Goal: Task Accomplishment & Management: Manage account settings

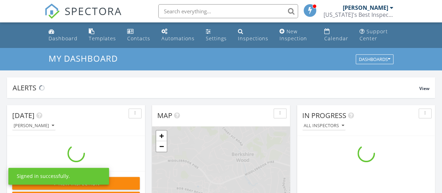
scroll to position [647, 453]
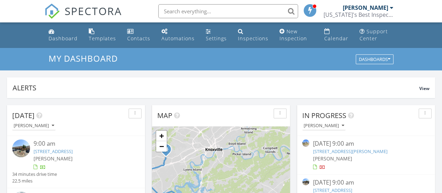
click at [51, 155] on span "[PERSON_NAME]" at bounding box center [53, 158] width 39 height 7
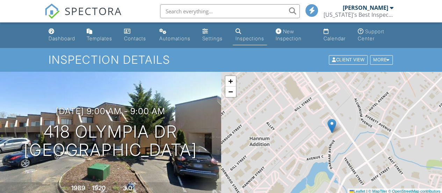
scroll to position [120, 0]
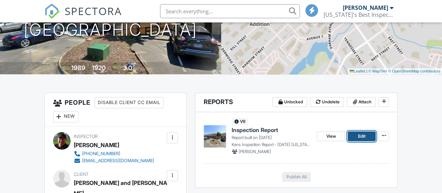
click at [364, 137] on span "Edit" at bounding box center [361, 136] width 7 height 7
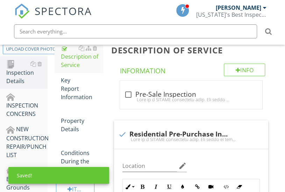
scroll to position [108, 0]
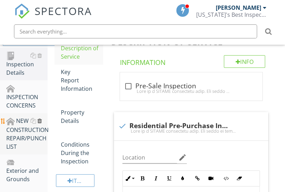
click at [38, 121] on div at bounding box center [39, 121] width 5 height 6
type textarea "<p>This inspection complies with the code of ethics and standards of practice a…"
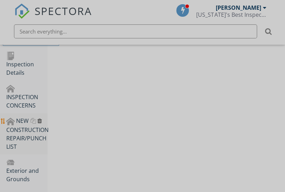
click at [38, 121] on div at bounding box center [142, 96] width 285 height 192
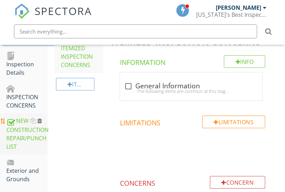
click at [41, 123] on div at bounding box center [39, 121] width 5 height 6
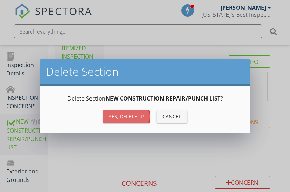
click at [107, 118] on button "Yes, Delete it!" at bounding box center [126, 116] width 47 height 13
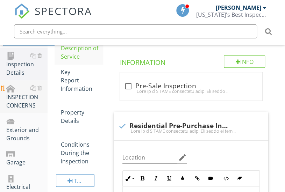
click at [13, 103] on div "INSPECTION CONCERNS" at bounding box center [26, 97] width 41 height 26
type textarea "<p>This inspection complies with the code of ethics and standards of practice a…"
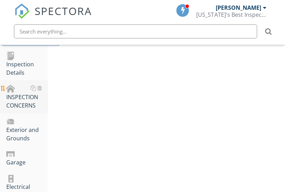
click at [13, 103] on div "INSPECTION CONCERNS" at bounding box center [26, 97] width 41 height 26
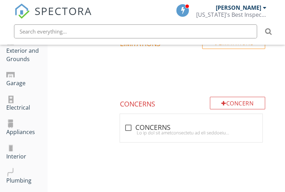
scroll to position [218, 0]
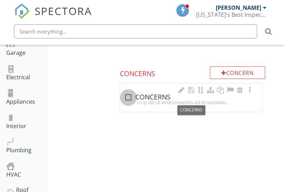
click at [131, 97] on div at bounding box center [128, 98] width 12 height 12
checkbox input "true"
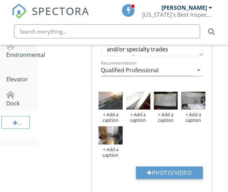
scroll to position [445, 0]
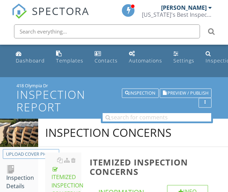
scroll to position [516, 0]
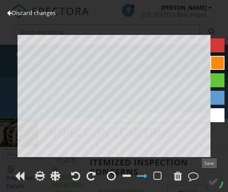
scroll to position [585, 0]
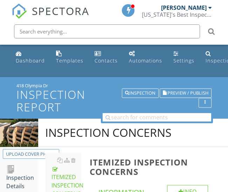
scroll to position [585, 0]
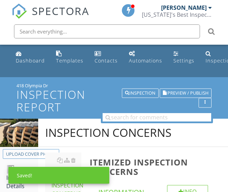
scroll to position [585, 0]
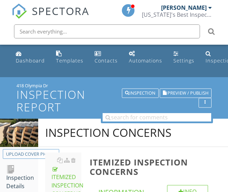
scroll to position [688, 0]
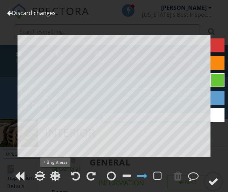
scroll to position [284, 0]
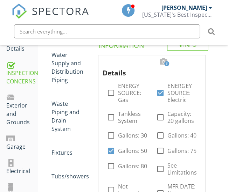
scroll to position [138, 0]
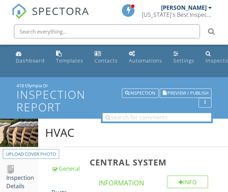
scroll to position [202, 0]
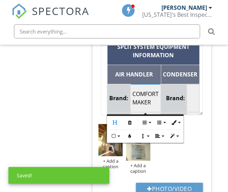
scroll to position [25, 0]
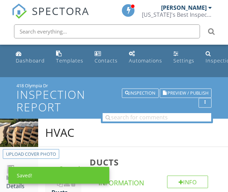
scroll to position [113, 0]
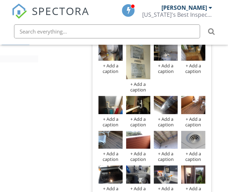
scroll to position [517, 0]
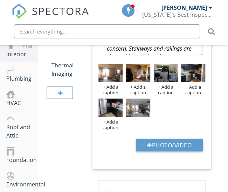
scroll to position [304, 0]
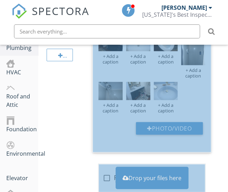
scroll to position [335, 0]
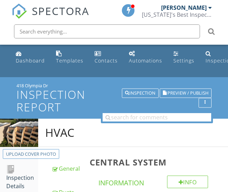
scroll to position [691, 0]
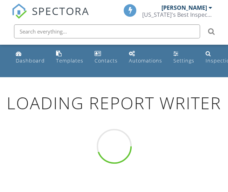
scroll to position [77, 0]
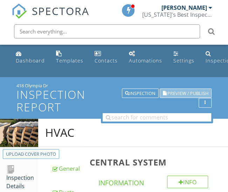
click at [182, 94] on span "Preview / Publish" at bounding box center [187, 93] width 41 height 5
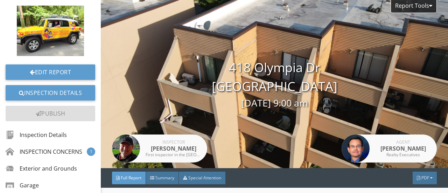
click at [233, 6] on div "Report Tools 418 Olympia Dr Maryville, TN 37804 08/28/2025 9:00 am Inspector Ke…" at bounding box center [274, 84] width 347 height 168
click at [157, 178] on span "Summary" at bounding box center [164, 177] width 19 height 6
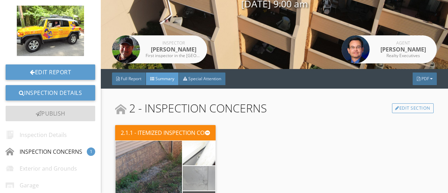
scroll to position [98, 0]
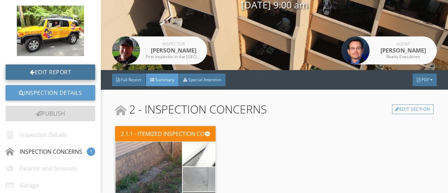
click at [72, 71] on link "Edit Report" at bounding box center [51, 71] width 90 height 15
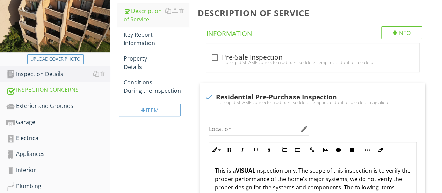
scroll to position [106, 0]
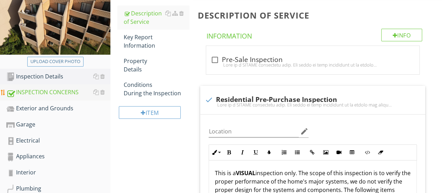
click at [35, 91] on div "INSPECTION CONCERNS" at bounding box center [58, 92] width 104 height 9
type textarea "<p>This inspection complies with the code of ethics and standards of practice a…"
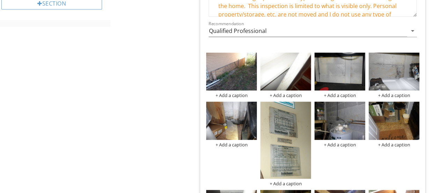
scroll to position [409, 0]
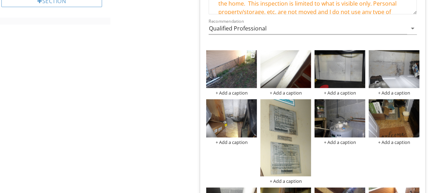
click at [236, 92] on div "+ Add a caption" at bounding box center [231, 93] width 51 height 6
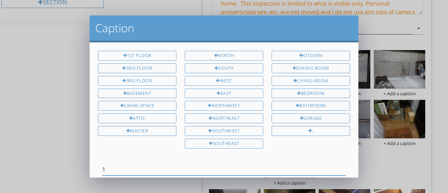
type input "1"
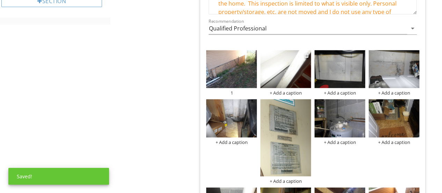
click at [283, 93] on div "+ Add a caption" at bounding box center [285, 93] width 51 height 6
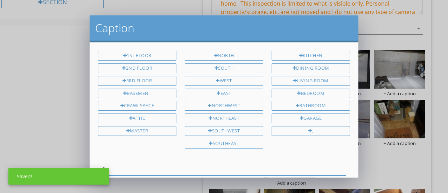
type input "2"
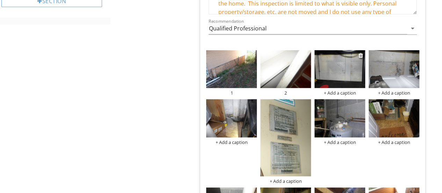
click at [333, 90] on div "+ Add a caption" at bounding box center [340, 93] width 51 height 6
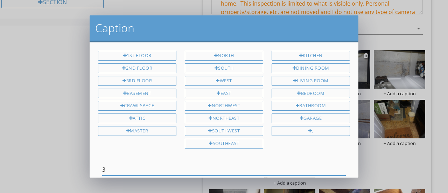
type input "3"
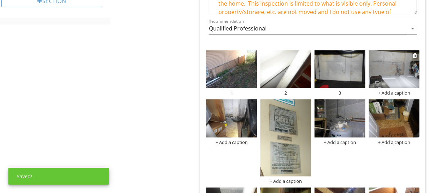
click at [388, 91] on div "+ Add a caption" at bounding box center [394, 93] width 51 height 6
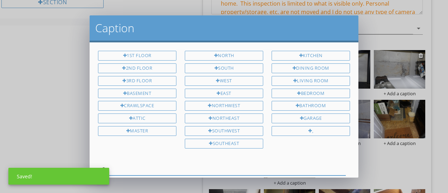
type input "3"
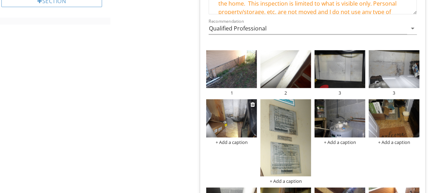
click at [240, 140] on div "+ Add a caption" at bounding box center [231, 142] width 51 height 6
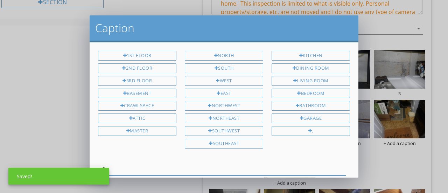
type input "3"
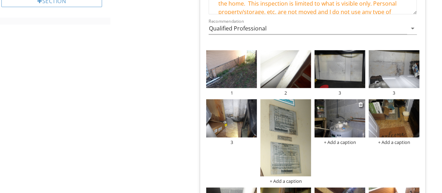
click at [342, 139] on div "+ Add a caption" at bounding box center [340, 142] width 51 height 6
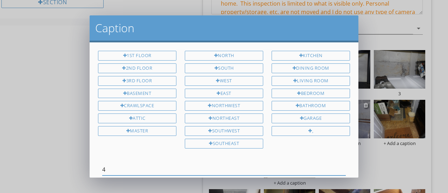
type input "4"
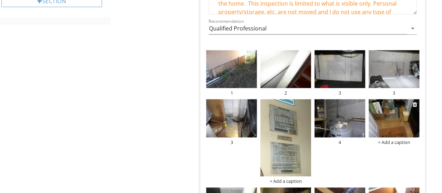
click at [393, 116] on img at bounding box center [394, 118] width 51 height 38
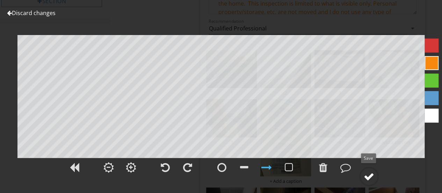
click at [372, 176] on div at bounding box center [369, 176] width 10 height 10
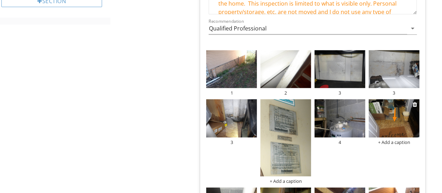
click at [390, 139] on div "+ Add a caption" at bounding box center [394, 142] width 51 height 6
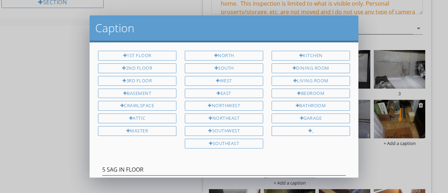
type input "5 SAG IN FLOOR"
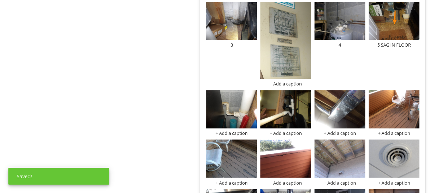
scroll to position [511, 0]
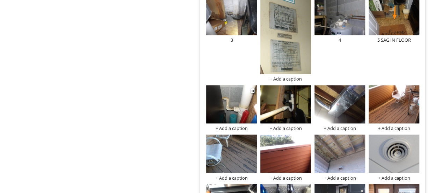
click at [231, 127] on div "+ Add a caption" at bounding box center [231, 128] width 51 height 6
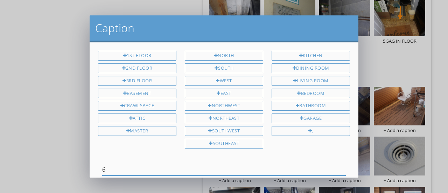
type input "6"
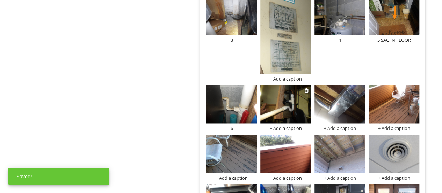
click at [276, 126] on div "+ Add a caption" at bounding box center [285, 128] width 51 height 6
click at [287, 128] on div "+ Add a caption" at bounding box center [285, 128] width 51 height 6
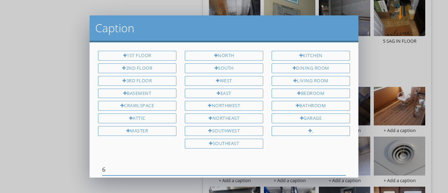
type input "6"
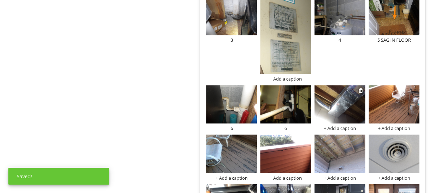
click at [332, 127] on div "+ Add a caption" at bounding box center [340, 128] width 51 height 6
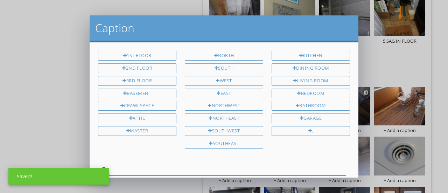
type input "7"
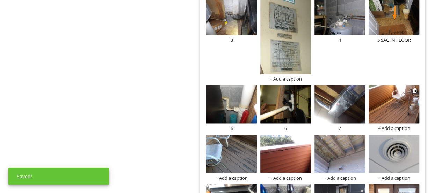
click at [394, 126] on div "+ Add a caption" at bounding box center [394, 128] width 51 height 6
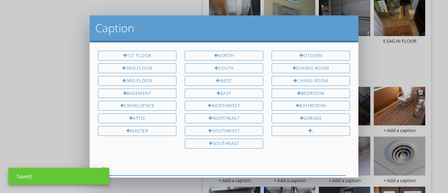
type input "8"
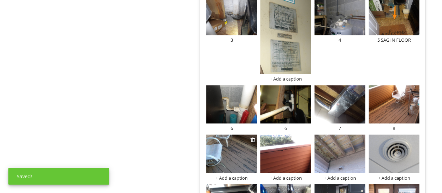
click at [236, 175] on div "+ Add a caption" at bounding box center [231, 177] width 51 height 6
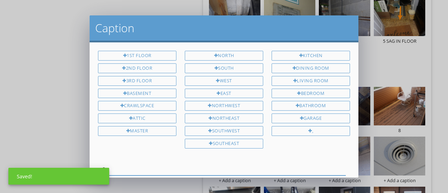
type input "8"
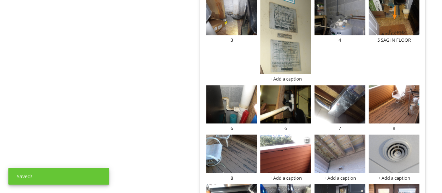
click at [281, 175] on div "+ Add a caption" at bounding box center [285, 177] width 51 height 6
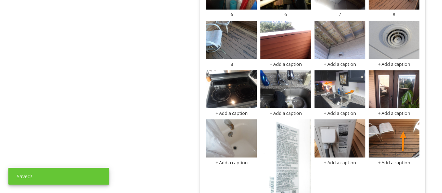
scroll to position [637, 0]
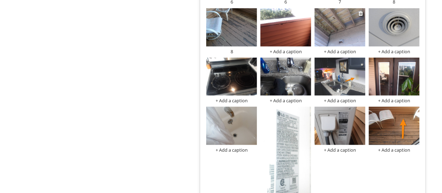
click at [340, 50] on div "+ Add a caption" at bounding box center [340, 51] width 51 height 6
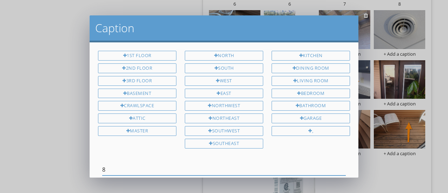
type input "8"
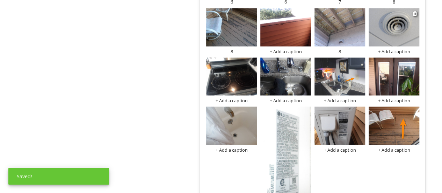
click at [387, 49] on div "+ Add a caption" at bounding box center [394, 51] width 51 height 6
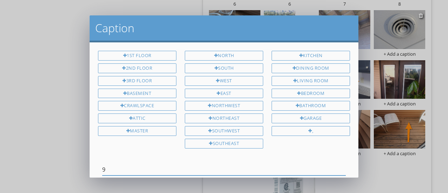
type input "9"
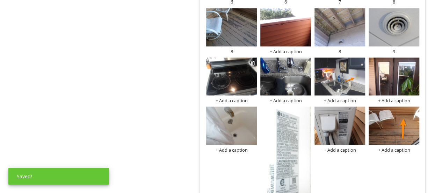
click at [238, 98] on div "+ Add a caption" at bounding box center [231, 100] width 51 height 6
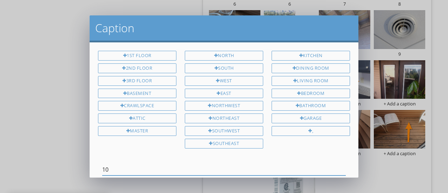
type input "10"
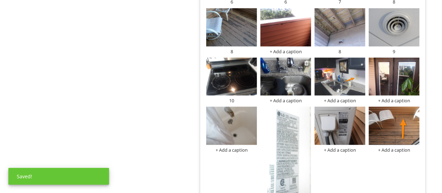
click at [282, 98] on div "+ Add a caption" at bounding box center [285, 100] width 51 height 6
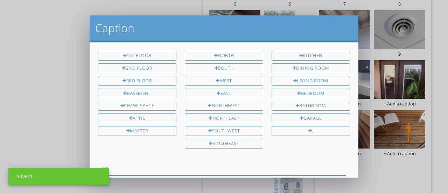
type input "11"
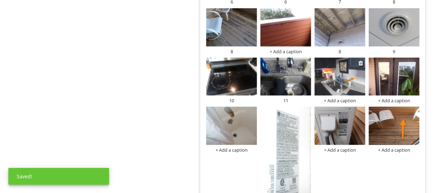
click at [336, 98] on div "+ Add a caption" at bounding box center [340, 100] width 51 height 6
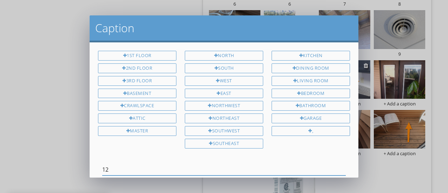
type input "12"
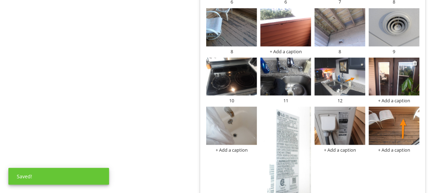
click at [389, 99] on div "+ Add a caption" at bounding box center [394, 100] width 51 height 6
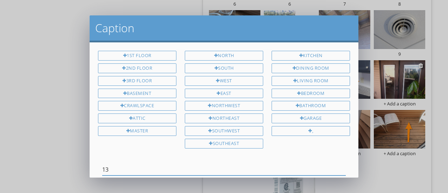
type input "13"
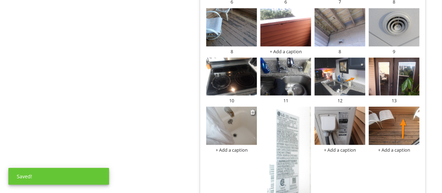
click at [234, 149] on div "+ Add a caption" at bounding box center [231, 149] width 51 height 6
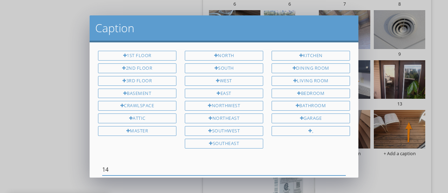
type input "14"
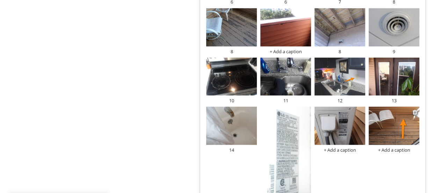
click at [388, 148] on div "+ Add a caption" at bounding box center [394, 149] width 51 height 6
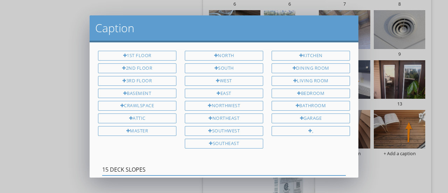
type input "15 DECK SLOPES"
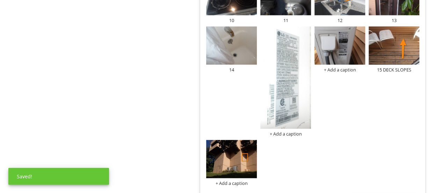
scroll to position [759, 0]
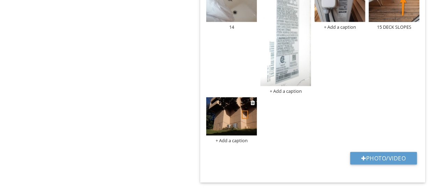
click at [238, 139] on div "+ Add a caption" at bounding box center [231, 140] width 51 height 6
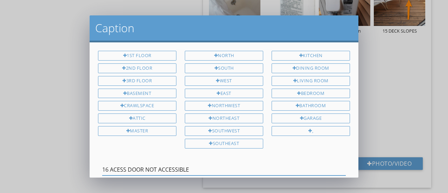
click at [158, 167] on input "16 ACESS DOOR NOT ACCESSIBLE" at bounding box center [223, 170] width 243 height 12
type input "16 ACESS DOOR NOT EASILY ACCESSIBLE"
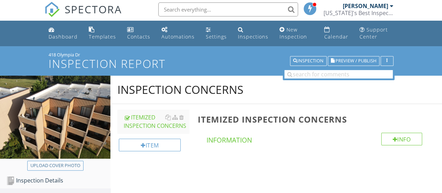
scroll to position [0, 0]
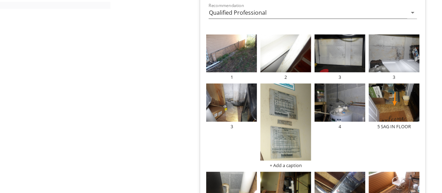
scroll to position [414, 0]
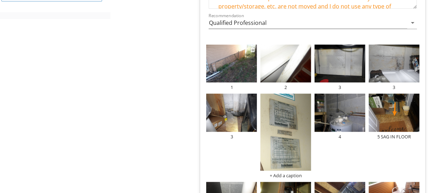
click at [222, 59] on img at bounding box center [231, 63] width 51 height 38
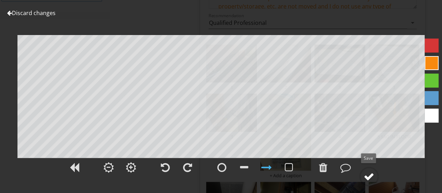
click at [371, 172] on div at bounding box center [369, 176] width 10 height 10
click at [369, 176] on div at bounding box center [369, 176] width 10 height 10
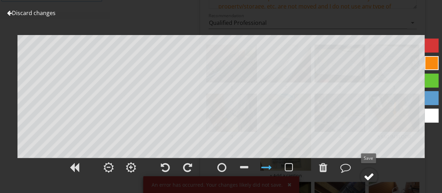
click at [369, 181] on div at bounding box center [369, 176] width 10 height 10
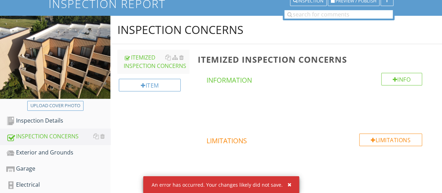
scroll to position [36, 0]
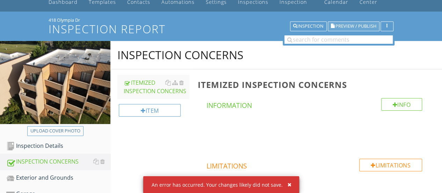
click at [365, 24] on span "Preview / Publish" at bounding box center [356, 26] width 41 height 5
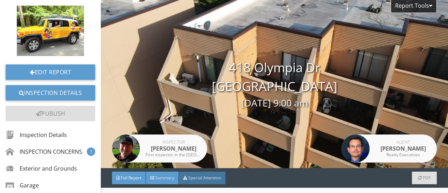
click at [157, 181] on div "Summary" at bounding box center [162, 177] width 33 height 13
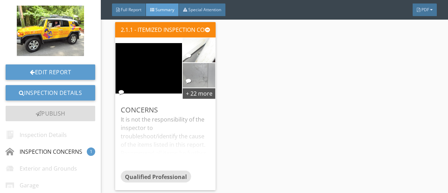
scroll to position [183, 0]
click at [206, 90] on div "+ 22 more" at bounding box center [199, 92] width 33 height 11
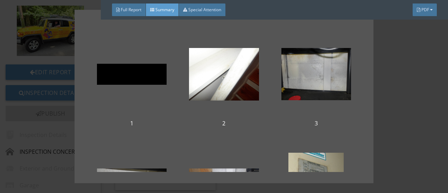
click at [206, 90] on div at bounding box center [224, 74] width 70 height 84
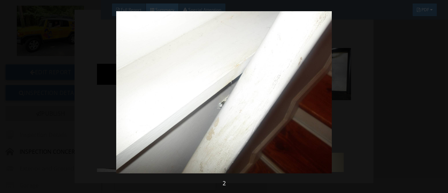
click at [173, 64] on img at bounding box center [224, 92] width 404 height 162
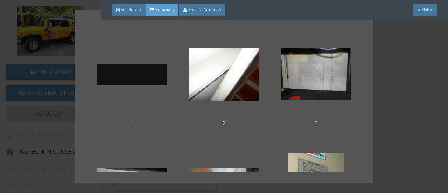
click at [142, 74] on div at bounding box center [132, 74] width 70 height 84
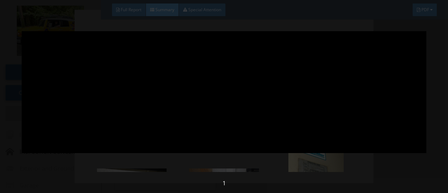
click at [278, 98] on img at bounding box center [224, 92] width 404 height 162
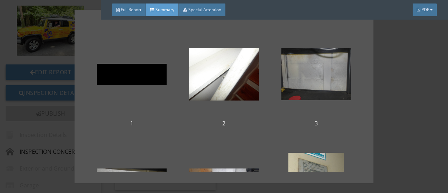
click at [324, 86] on div at bounding box center [316, 74] width 70 height 84
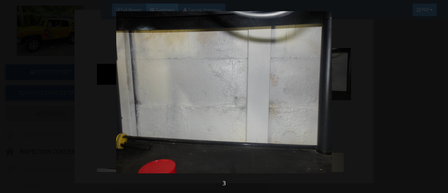
click at [315, 88] on img at bounding box center [224, 92] width 404 height 162
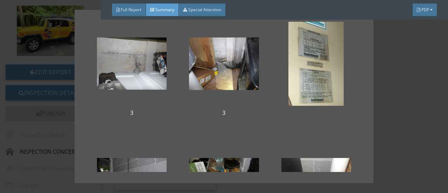
scroll to position [125, 0]
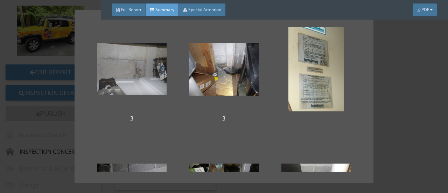
click at [138, 76] on div at bounding box center [132, 69] width 70 height 84
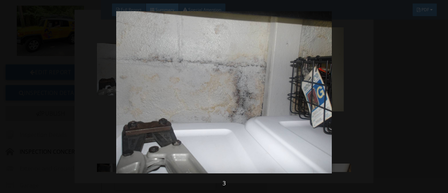
click at [249, 107] on img at bounding box center [224, 92] width 404 height 162
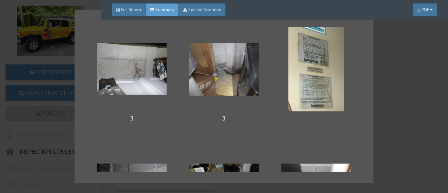
click at [214, 80] on div at bounding box center [224, 69] width 70 height 84
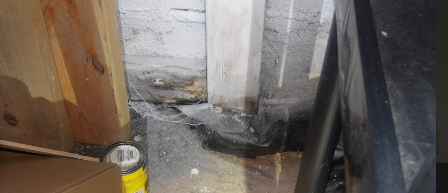
click at [254, 86] on img at bounding box center [224, 92] width 404 height 162
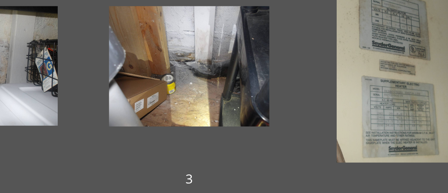
click at [313, 77] on div at bounding box center [316, 69] width 70 height 84
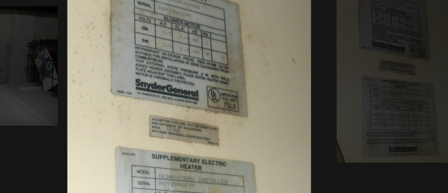
click at [245, 85] on img at bounding box center [224, 96] width 404 height 162
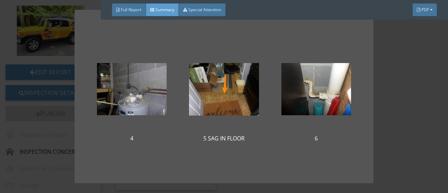
scroll to position [227, 0]
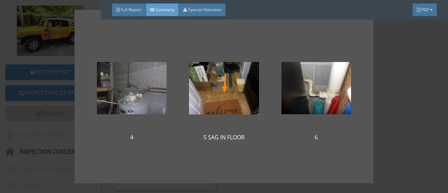
click at [130, 97] on div at bounding box center [132, 88] width 70 height 84
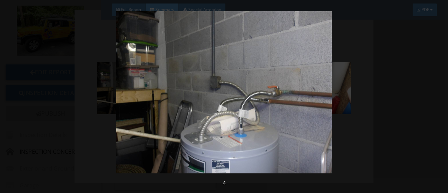
click at [279, 119] on img at bounding box center [224, 92] width 404 height 162
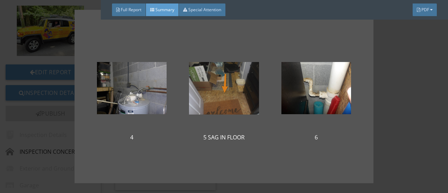
click at [226, 92] on div at bounding box center [224, 88] width 70 height 84
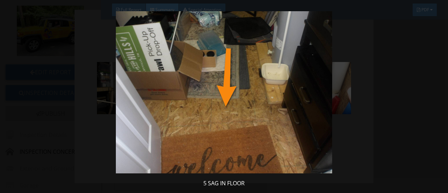
click at [275, 100] on img at bounding box center [224, 92] width 404 height 162
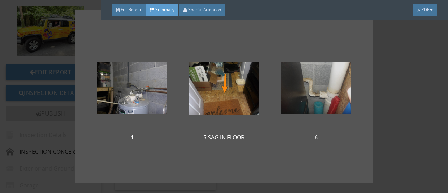
click at [310, 97] on div at bounding box center [316, 88] width 70 height 84
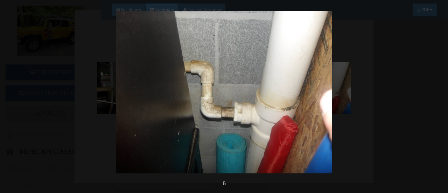
click at [255, 116] on img at bounding box center [224, 92] width 404 height 162
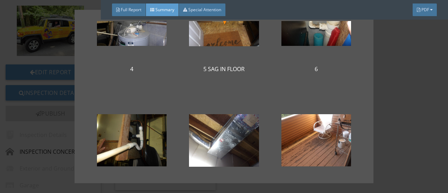
scroll to position [295, 0]
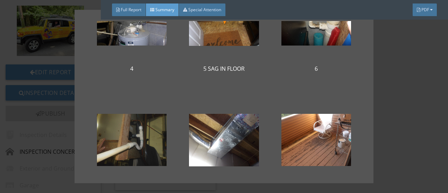
click at [136, 143] on div at bounding box center [132, 140] width 70 height 84
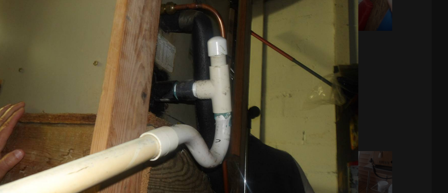
click at [286, 77] on img at bounding box center [224, 92] width 404 height 162
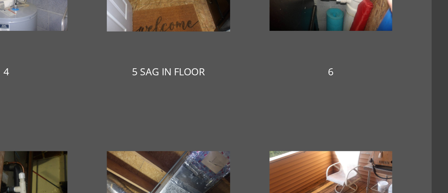
scroll to position [294, 0]
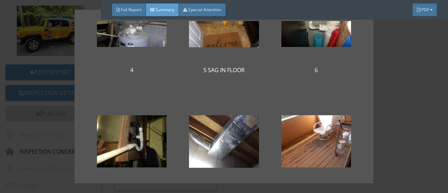
click at [253, 69] on div "5 SAG IN FLOOR" at bounding box center [224, 70] width 70 height 14
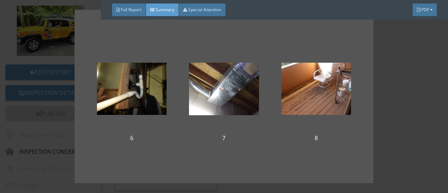
scroll to position [346, 0]
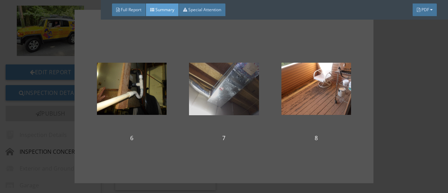
click at [229, 85] on div at bounding box center [224, 89] width 70 height 84
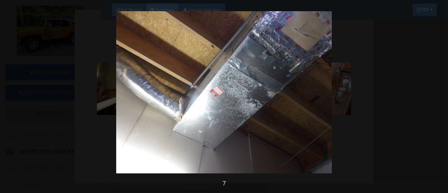
click at [260, 106] on img at bounding box center [224, 92] width 404 height 162
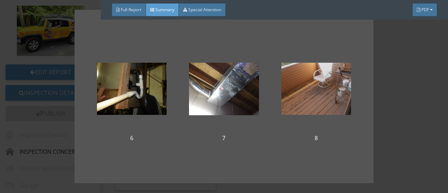
click at [315, 98] on div at bounding box center [316, 89] width 70 height 84
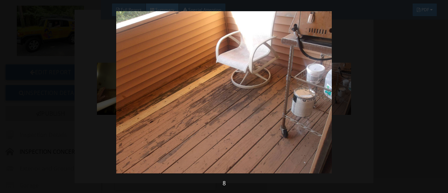
click at [261, 117] on img at bounding box center [224, 92] width 404 height 162
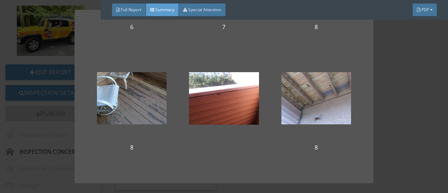
scroll to position [459, 0]
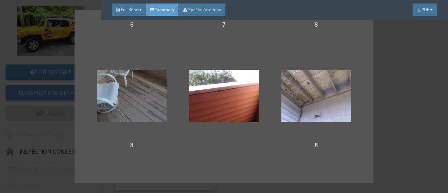
click at [148, 103] on div at bounding box center [132, 96] width 70 height 84
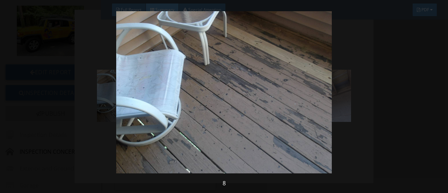
click at [158, 93] on img at bounding box center [224, 92] width 404 height 162
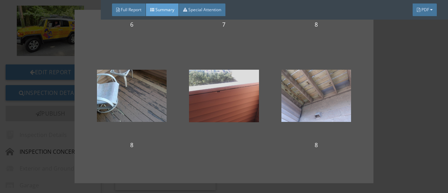
click at [239, 101] on div at bounding box center [224, 96] width 70 height 84
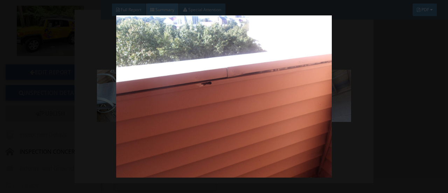
click at [252, 93] on img at bounding box center [224, 96] width 404 height 162
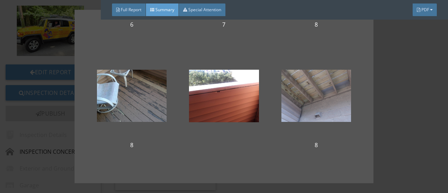
click at [321, 100] on div at bounding box center [316, 96] width 70 height 84
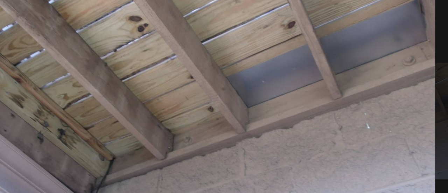
click at [260, 84] on img at bounding box center [224, 92] width 404 height 162
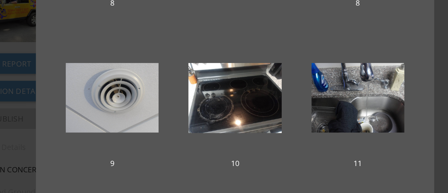
scroll to position [579, 0]
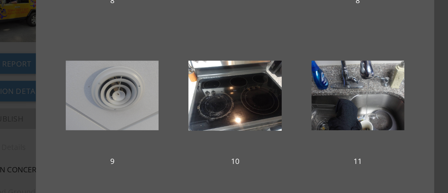
click at [146, 106] on div at bounding box center [132, 96] width 70 height 84
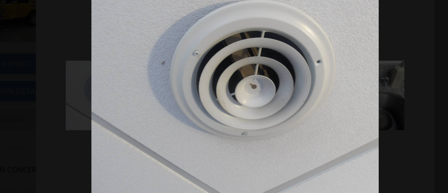
click at [279, 137] on img at bounding box center [224, 92] width 404 height 162
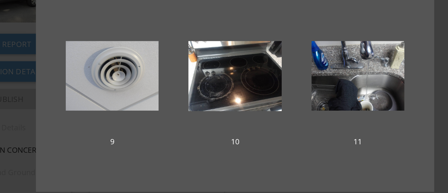
click at [248, 143] on div "10" at bounding box center [224, 145] width 70 height 14
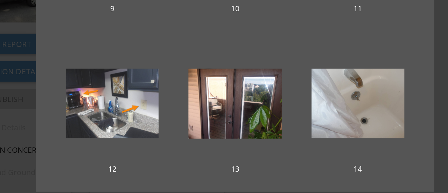
scroll to position [680, 0]
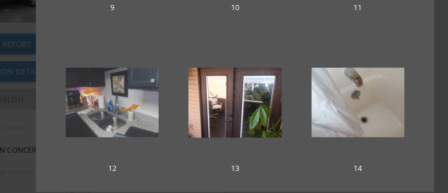
click at [148, 127] on div at bounding box center [132, 116] width 70 height 84
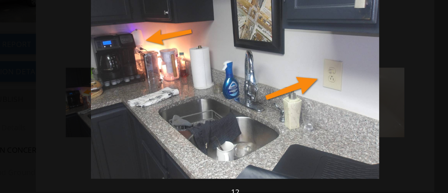
click at [281, 134] on img at bounding box center [224, 92] width 404 height 162
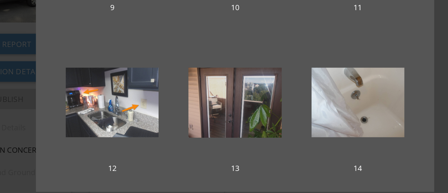
click at [230, 121] on div at bounding box center [224, 116] width 70 height 84
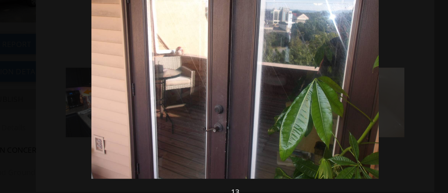
click at [283, 116] on img at bounding box center [224, 92] width 404 height 162
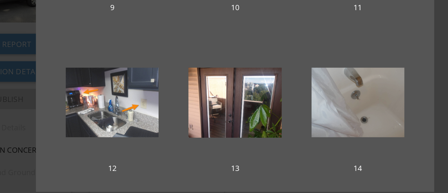
click at [316, 117] on div at bounding box center [316, 116] width 70 height 84
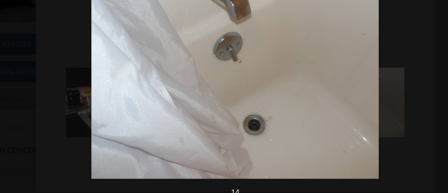
click at [269, 103] on img at bounding box center [224, 92] width 404 height 162
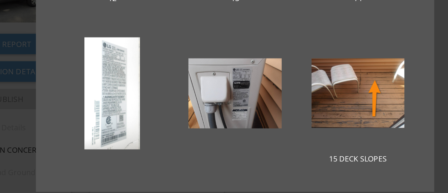
scroll to position [809, 0]
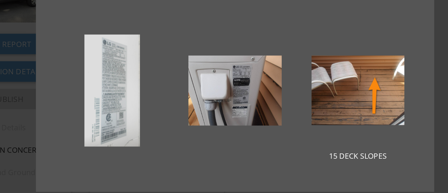
click at [134, 117] on div at bounding box center [132, 107] width 70 height 84
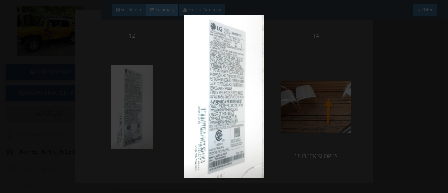
click at [236, 127] on img at bounding box center [224, 96] width 404 height 162
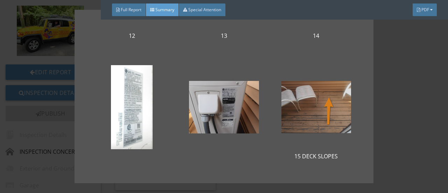
click at [323, 117] on div at bounding box center [316, 107] width 70 height 84
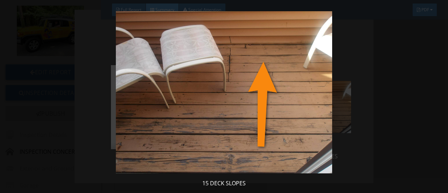
click at [295, 101] on img at bounding box center [224, 92] width 404 height 162
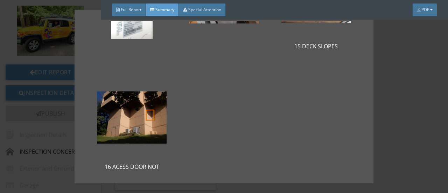
scroll to position [922, 0]
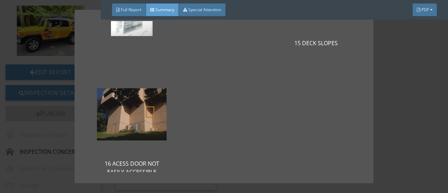
click at [150, 119] on div at bounding box center [132, 114] width 70 height 84
